Goal: Find specific page/section

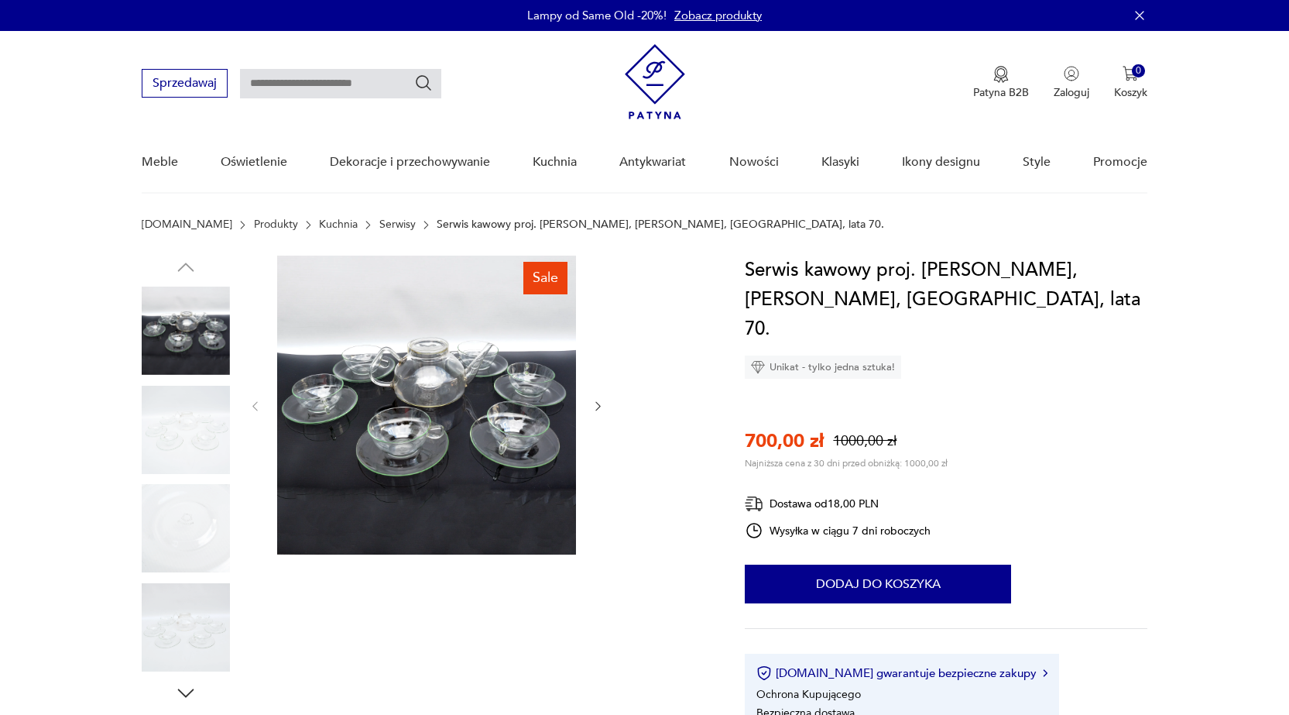
click at [207, 430] on img at bounding box center [186, 430] width 88 height 88
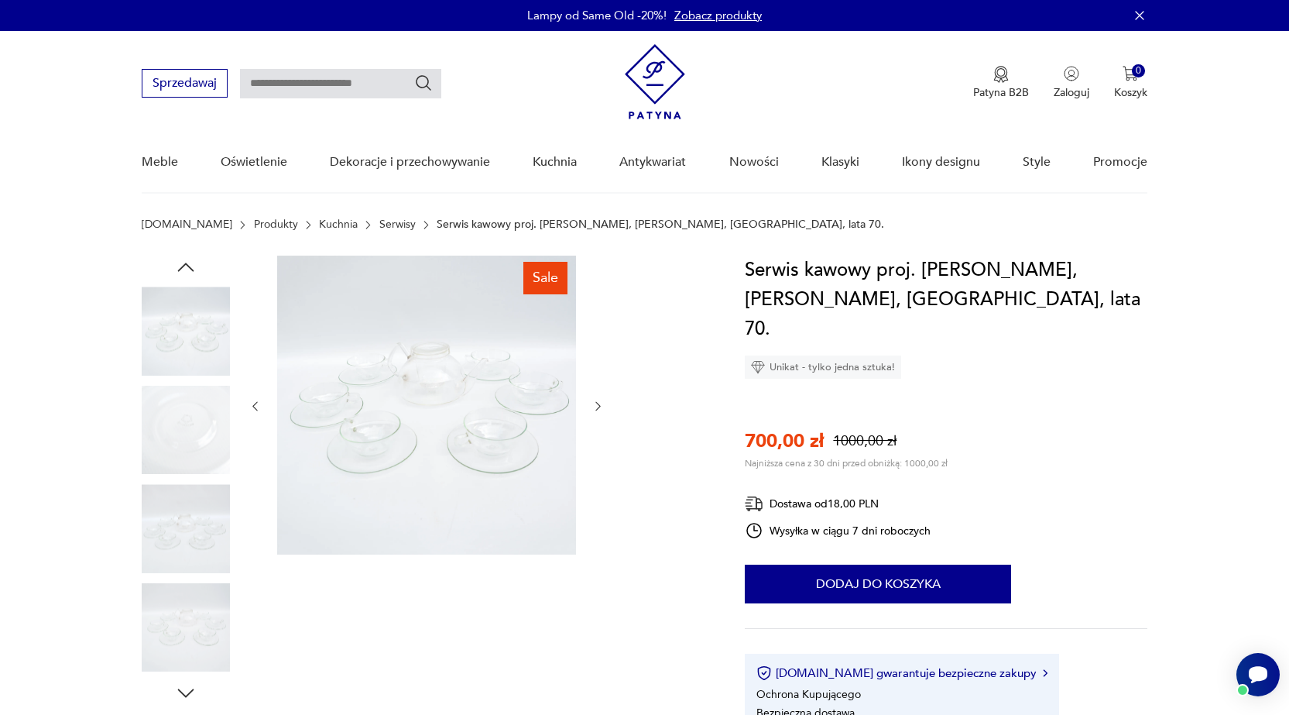
click at [183, 550] on img at bounding box center [186, 528] width 88 height 88
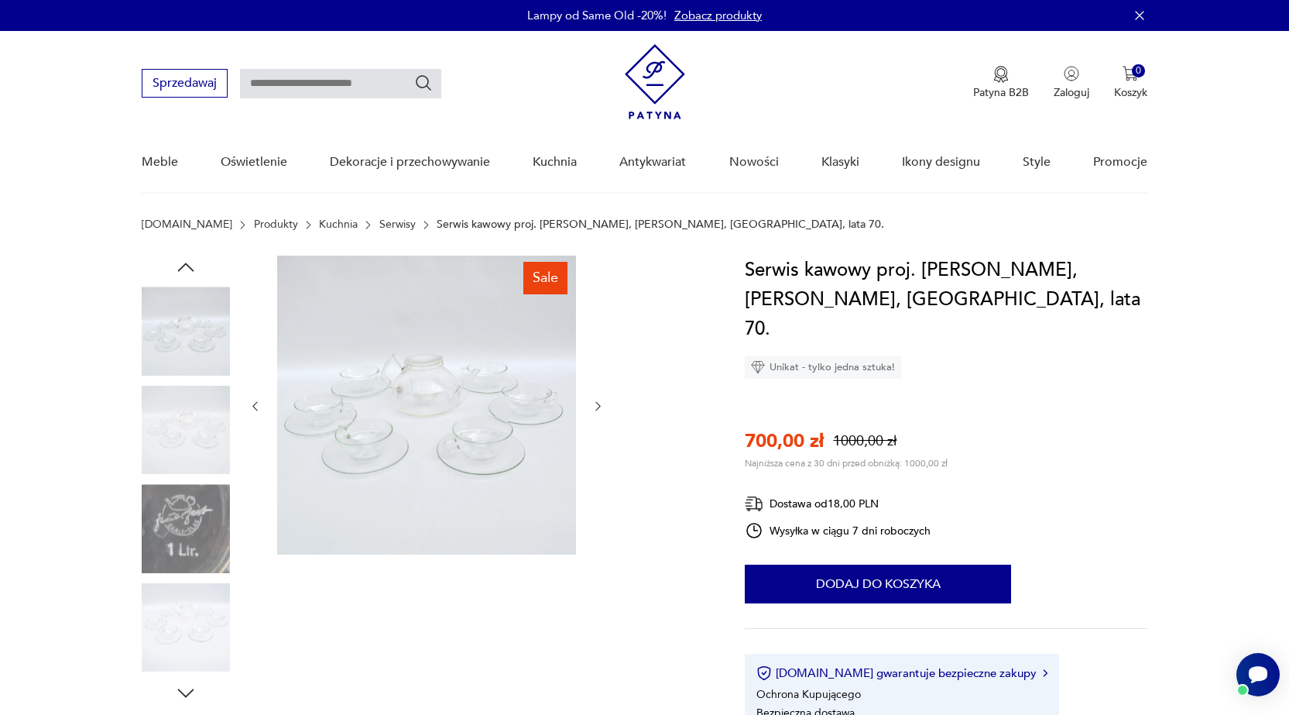
click at [178, 549] on img at bounding box center [186, 528] width 88 height 88
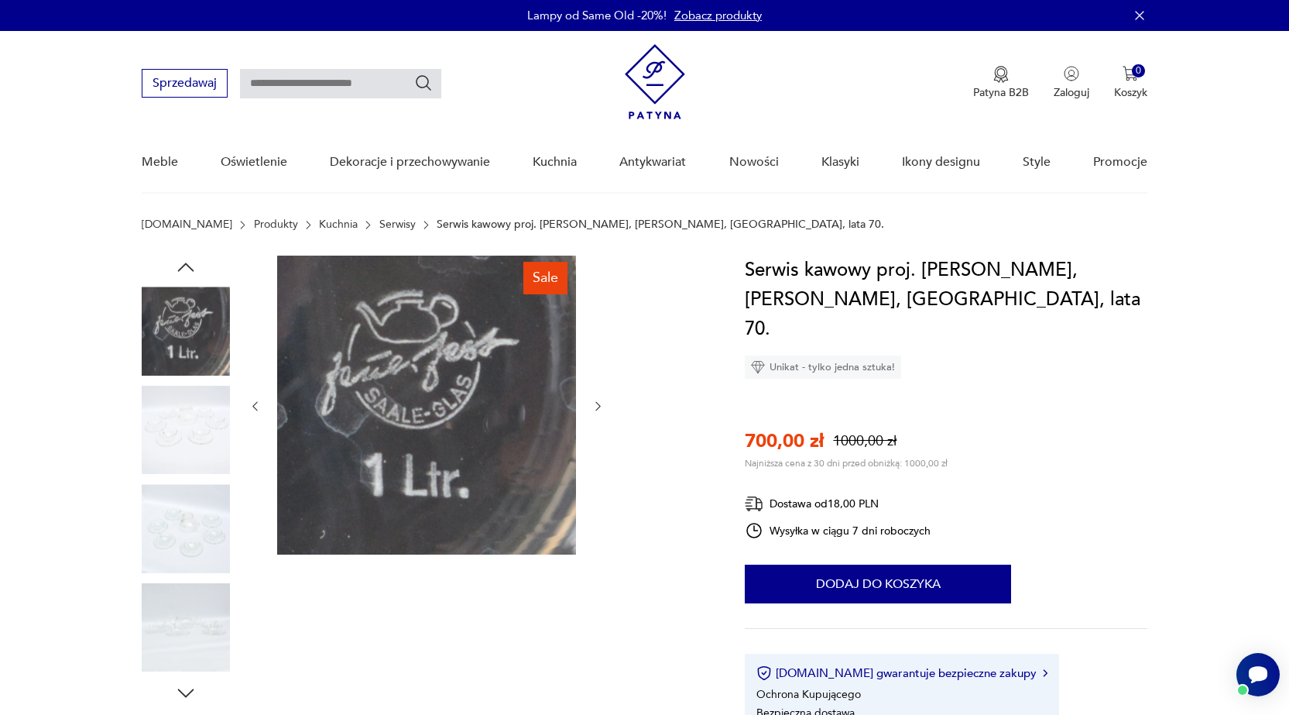
click at [175, 519] on img at bounding box center [186, 528] width 88 height 88
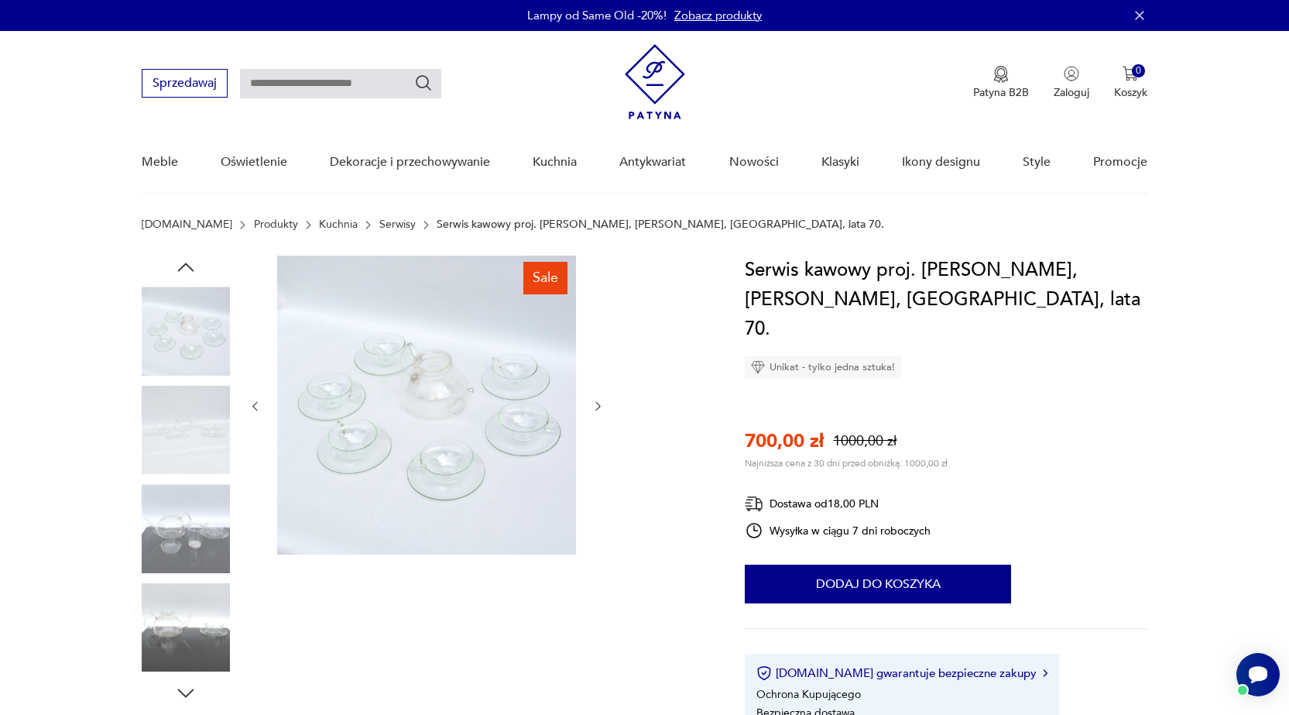
click at [177, 626] on img at bounding box center [186, 627] width 88 height 88
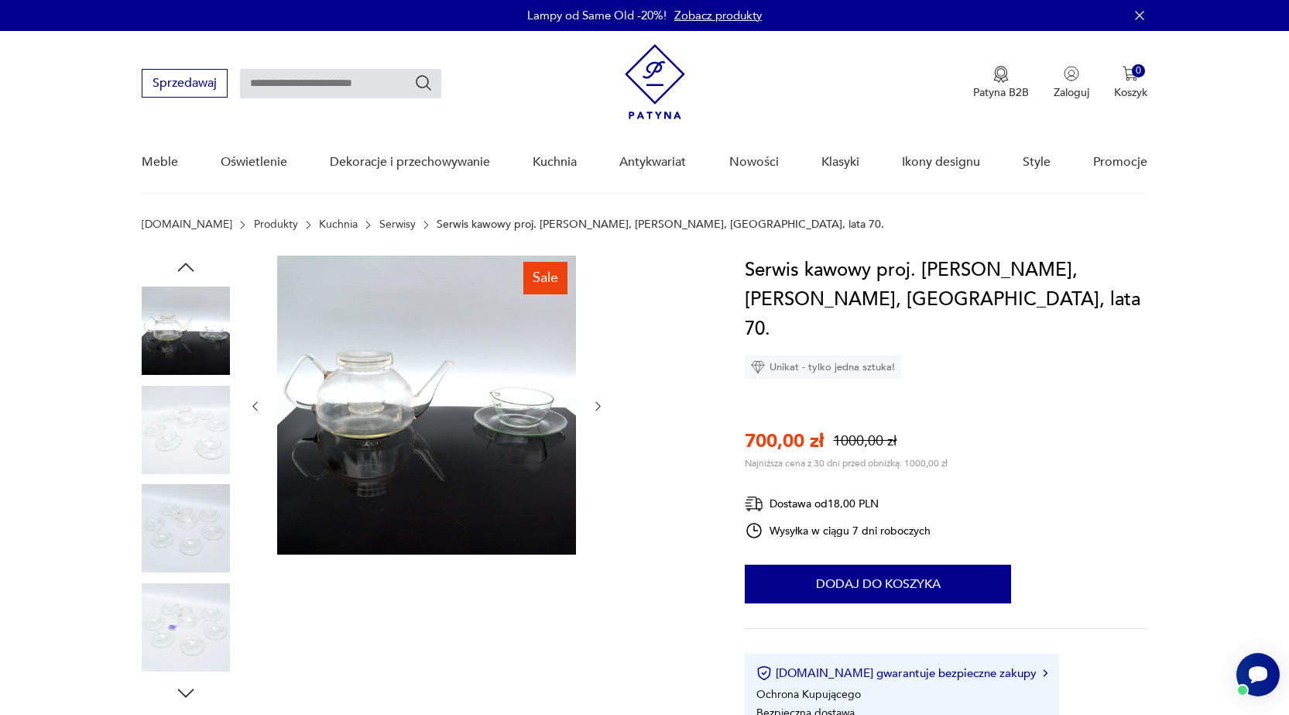
click at [183, 643] on img at bounding box center [186, 627] width 88 height 88
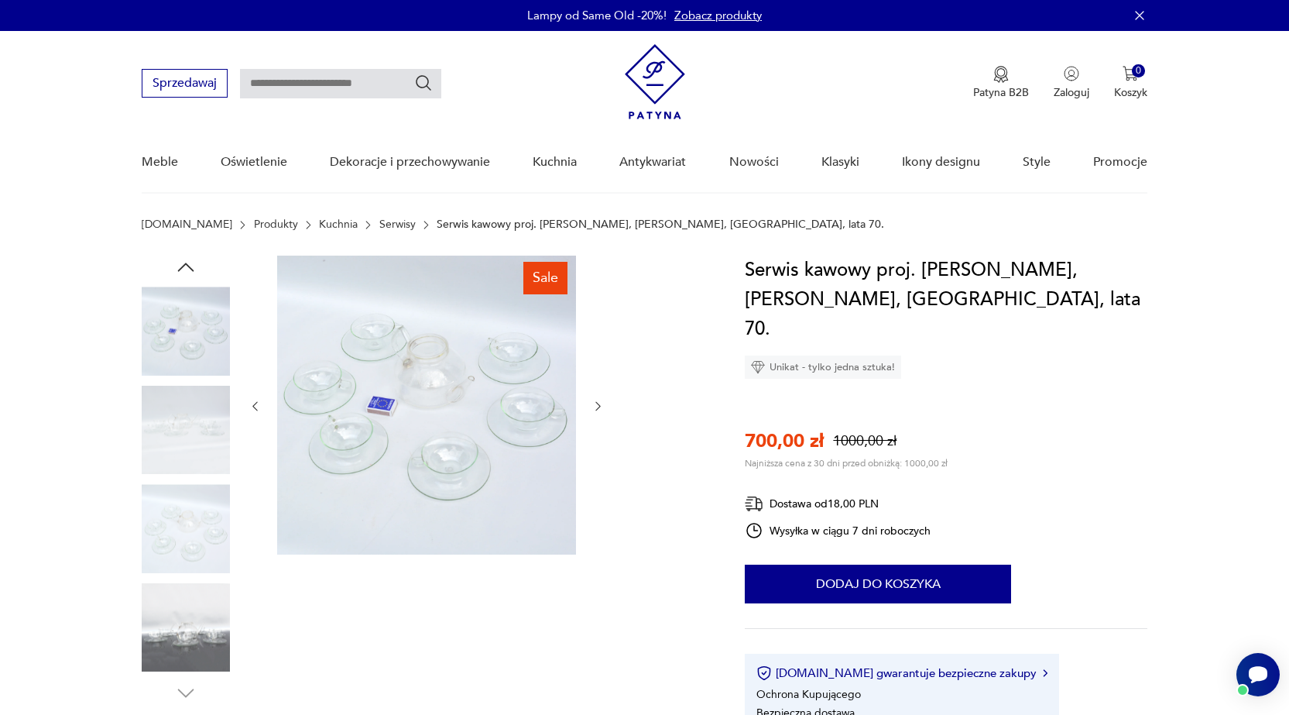
click at [172, 650] on img at bounding box center [186, 627] width 88 height 88
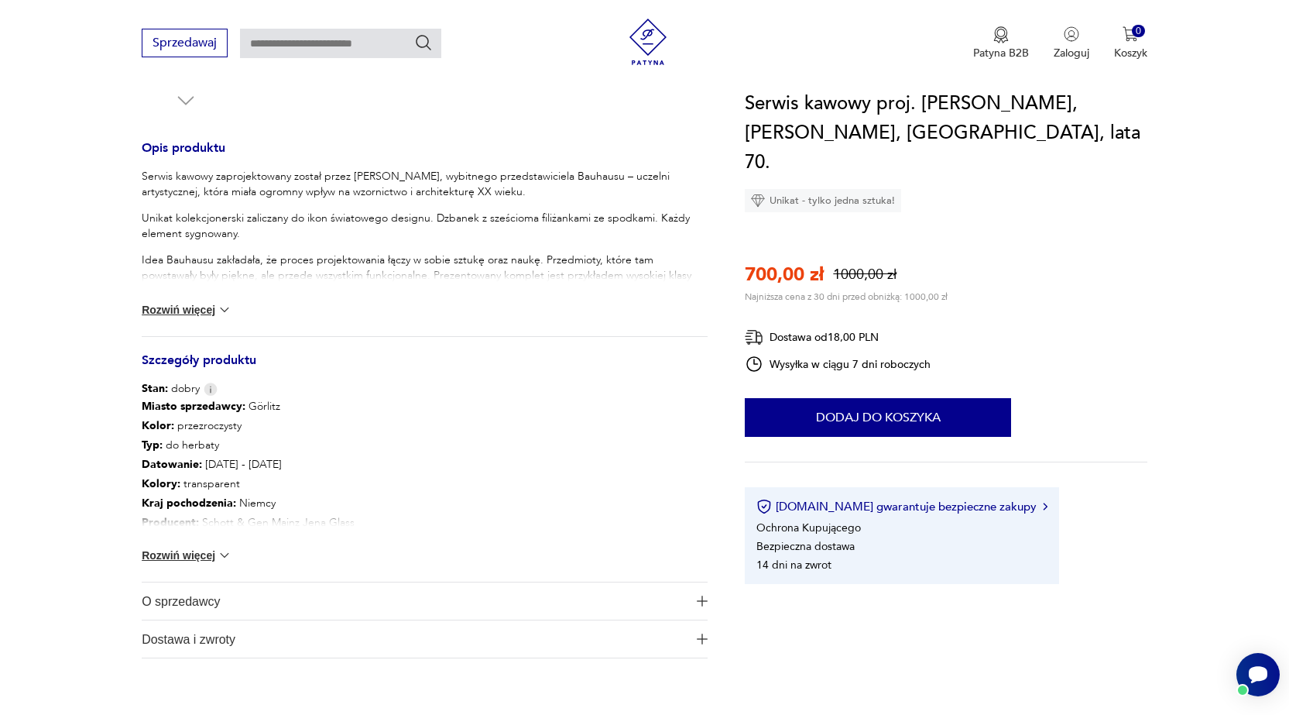
scroll to position [619, 0]
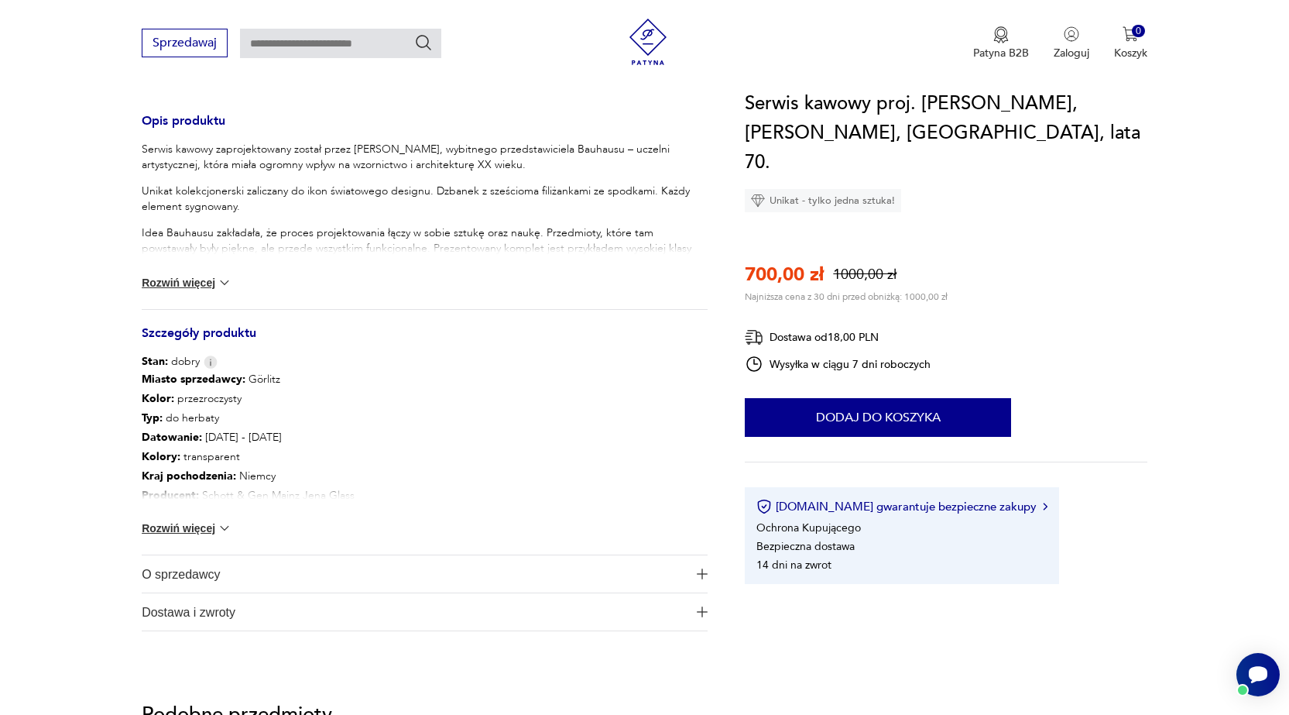
click at [704, 571] on img "button" at bounding box center [702, 573] width 11 height 11
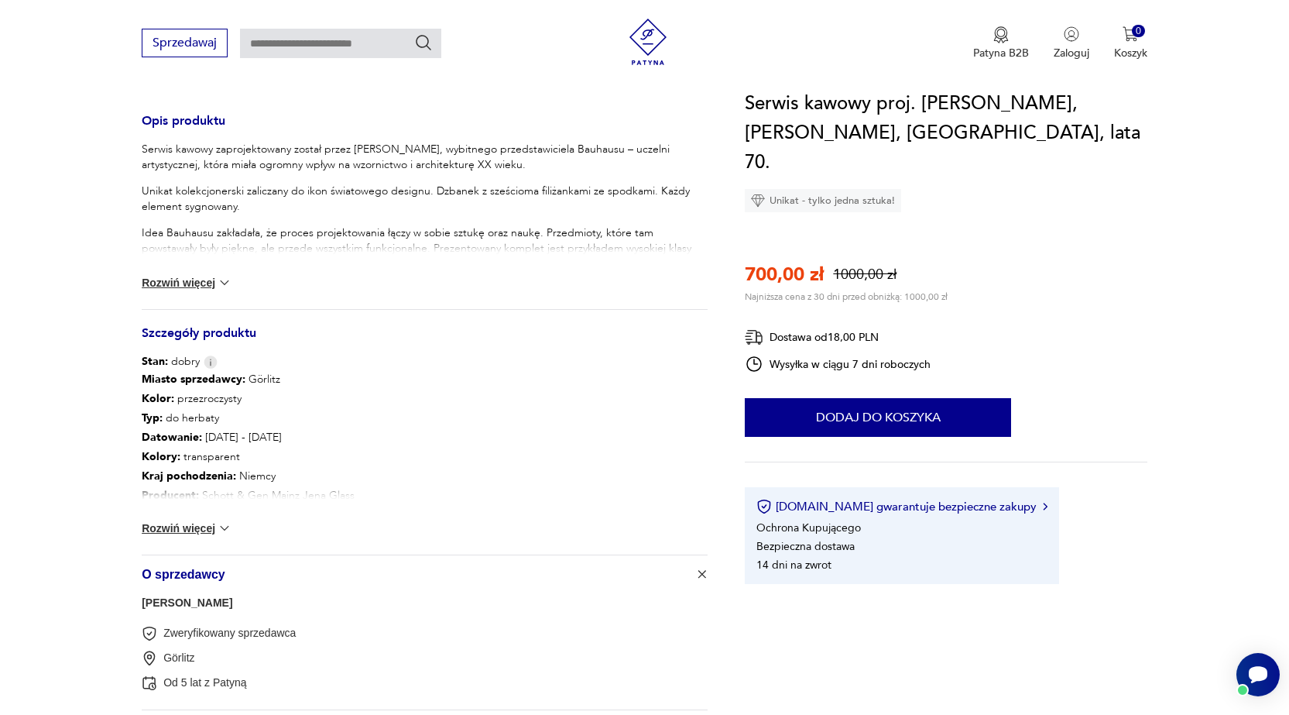
click at [214, 599] on link "[PERSON_NAME]" at bounding box center [187, 602] width 91 height 12
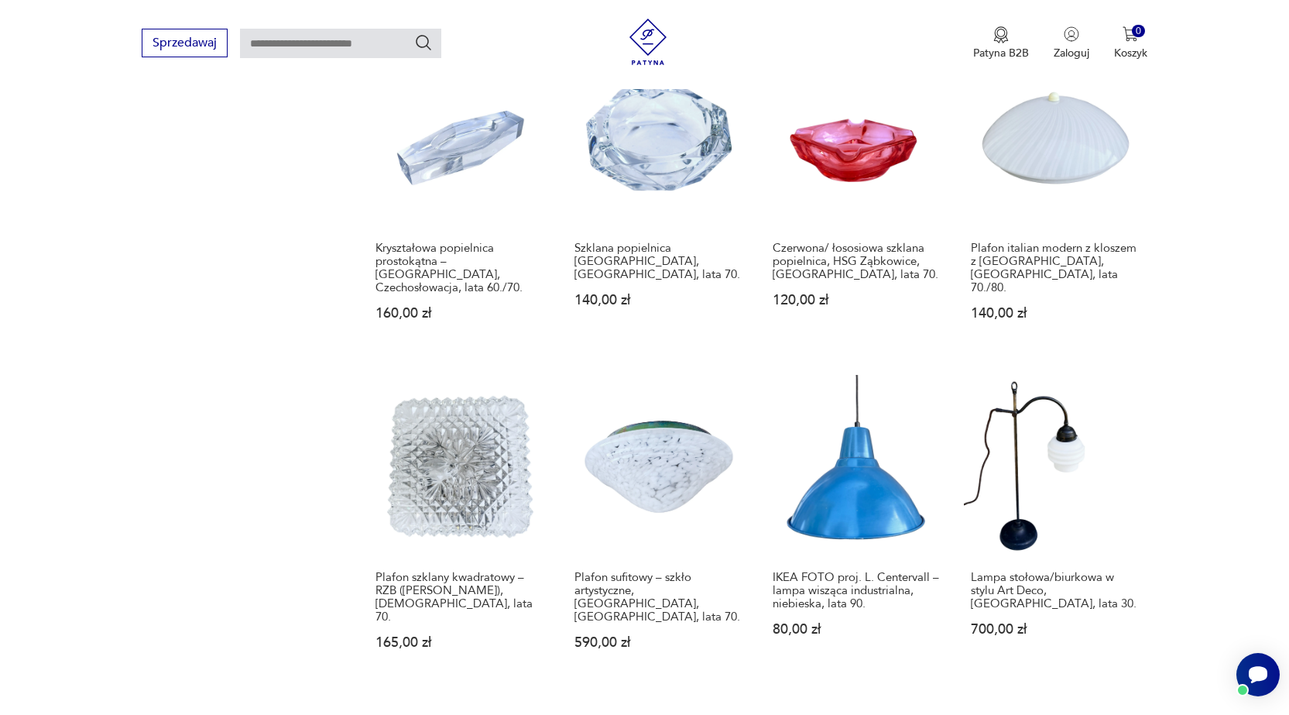
scroll to position [1015, 0]
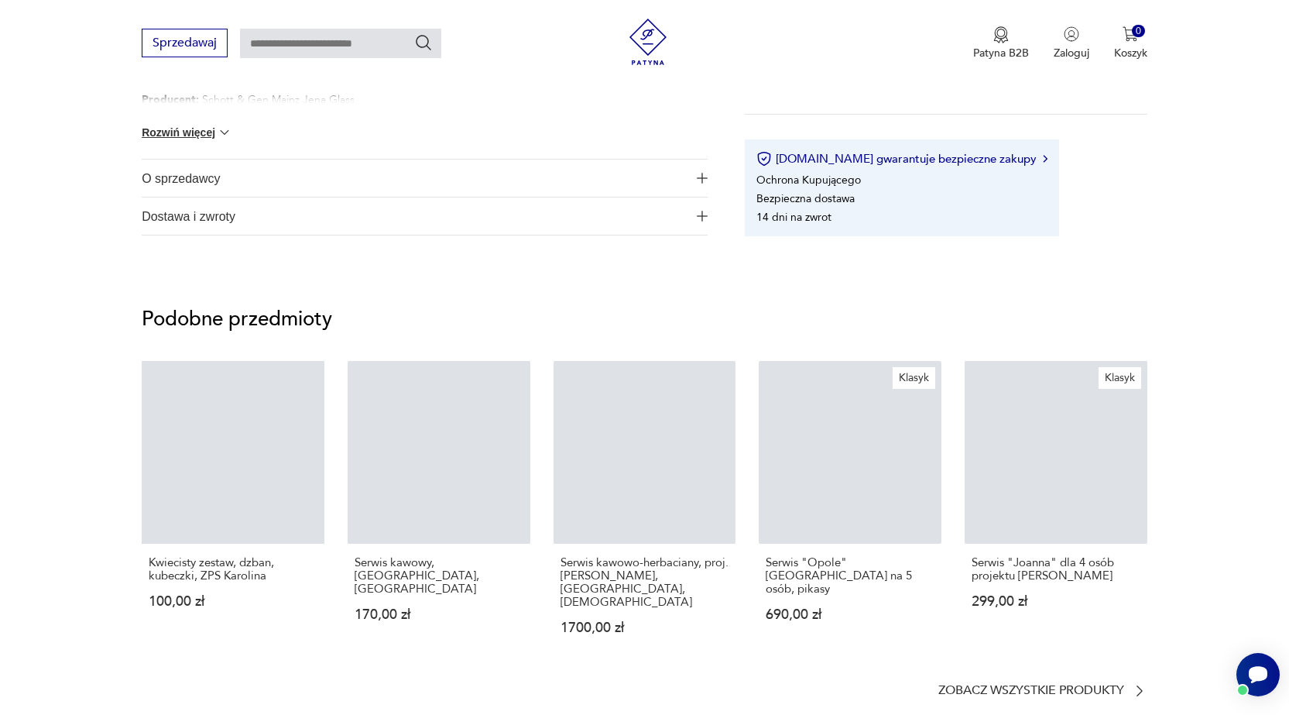
scroll to position [619, 0]
